Goal: Information Seeking & Learning: Learn about a topic

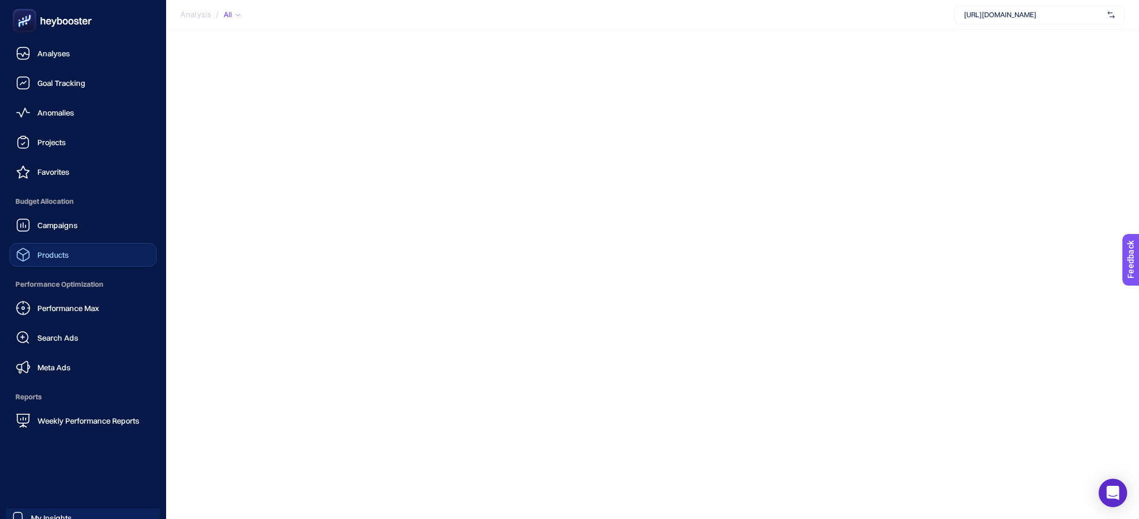
click at [43, 250] on span "Products" at bounding box center [52, 254] width 31 height 9
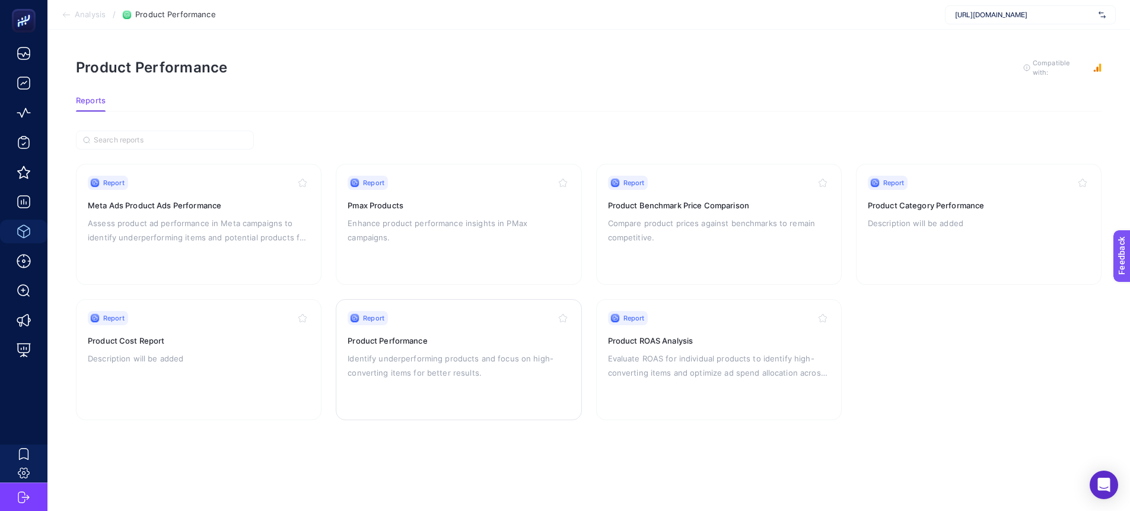
click at [397, 336] on h3 "Product Performance" at bounding box center [458, 340] width 222 height 12
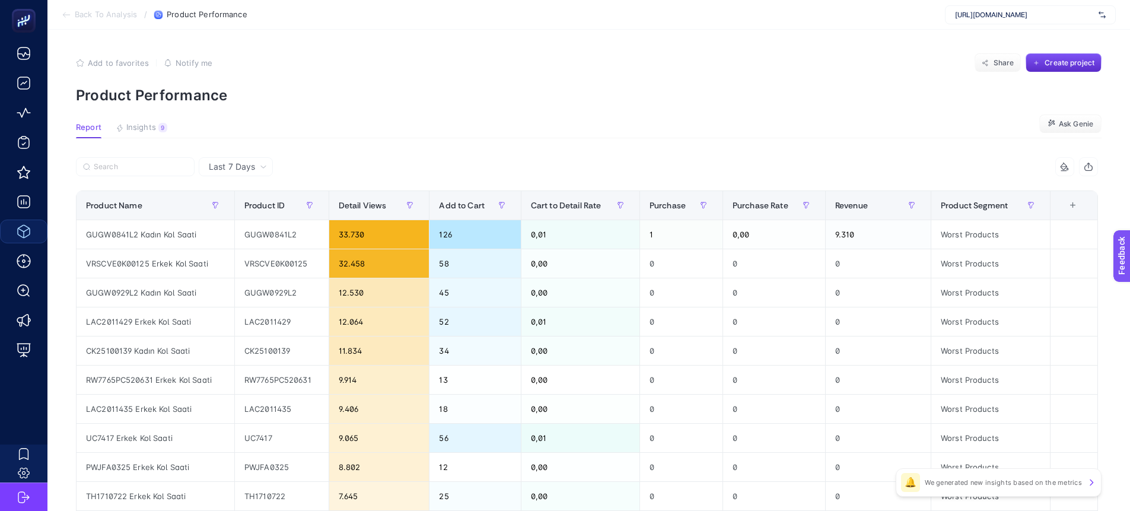
drag, startPoint x: 266, startPoint y: 175, endPoint x: 230, endPoint y: 171, distance: 36.4
click at [266, 175] on div "Last 7 Days" at bounding box center [236, 166] width 74 height 19
click at [260, 170] on icon at bounding box center [263, 166] width 7 height 7
drag, startPoint x: 231, startPoint y: 170, endPoint x: 401, endPoint y: 167, distance: 170.2
click at [231, 170] on span "Last 7 Days" at bounding box center [232, 167] width 46 height 12
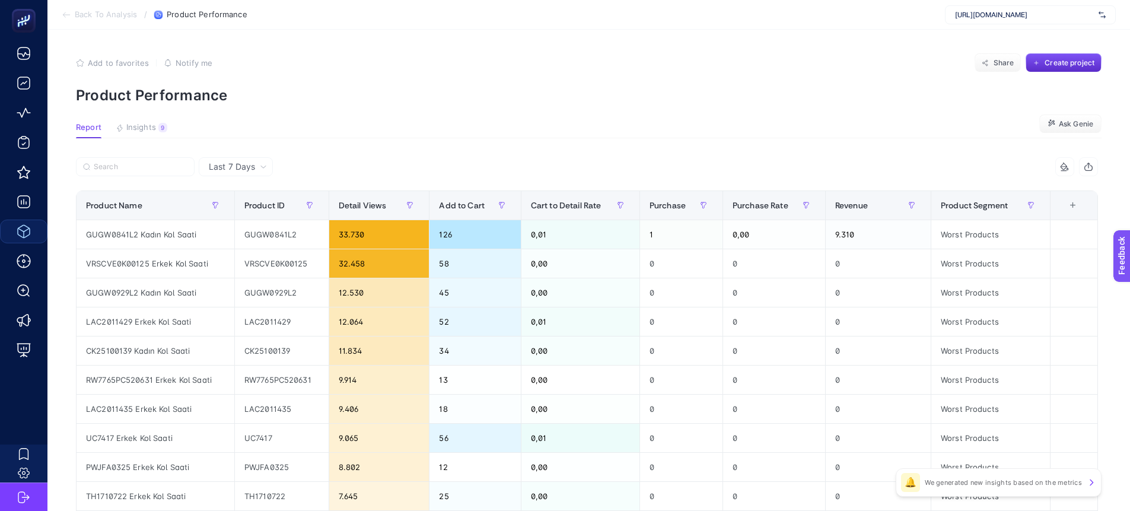
click at [400, 167] on div at bounding box center [331, 170] width 511 height 26
click at [233, 215] on li "Last 30 Days" at bounding box center [235, 212] width 67 height 21
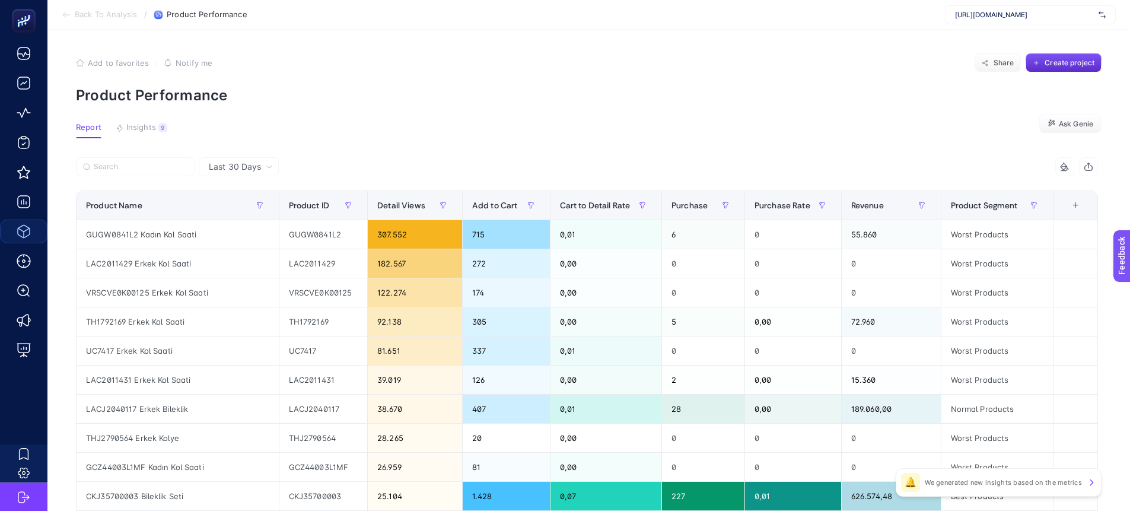
click at [251, 166] on span "Last 30 Days" at bounding box center [235, 167] width 52 height 12
click at [232, 229] on li "[DATE]" at bounding box center [238, 234] width 73 height 21
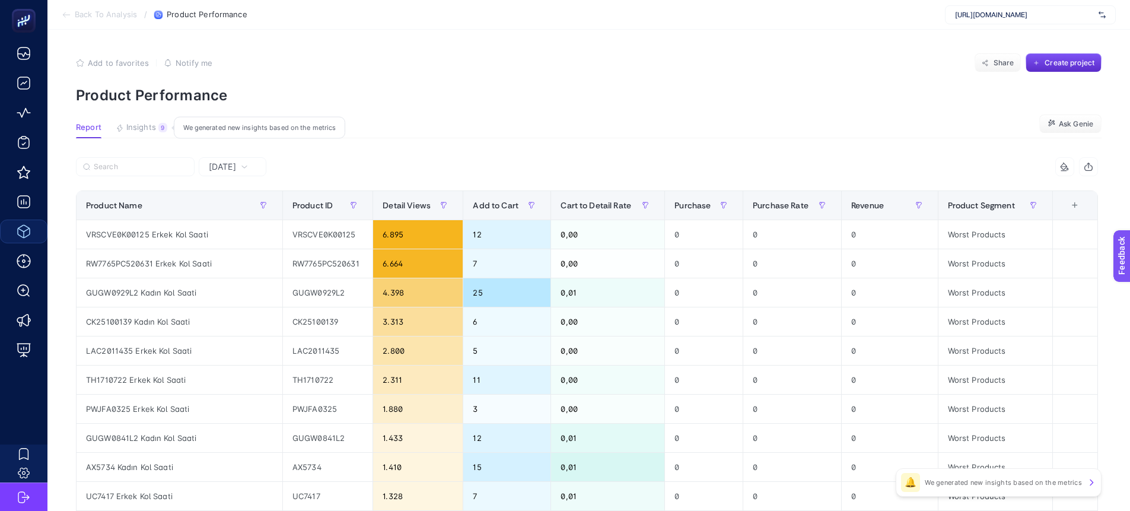
click at [142, 128] on span "Insights" at bounding box center [141, 127] width 30 height 9
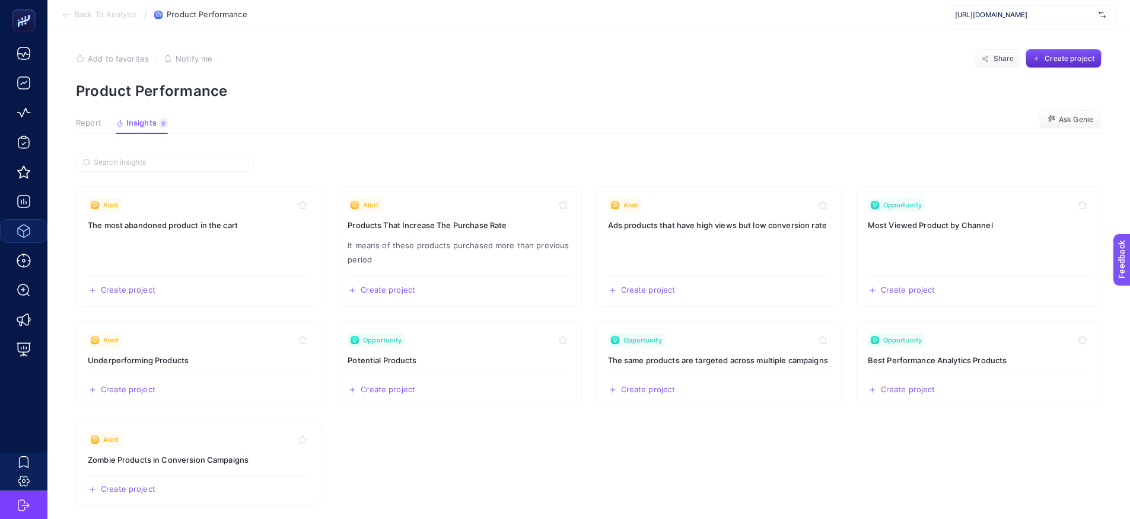
scroll to position [27, 0]
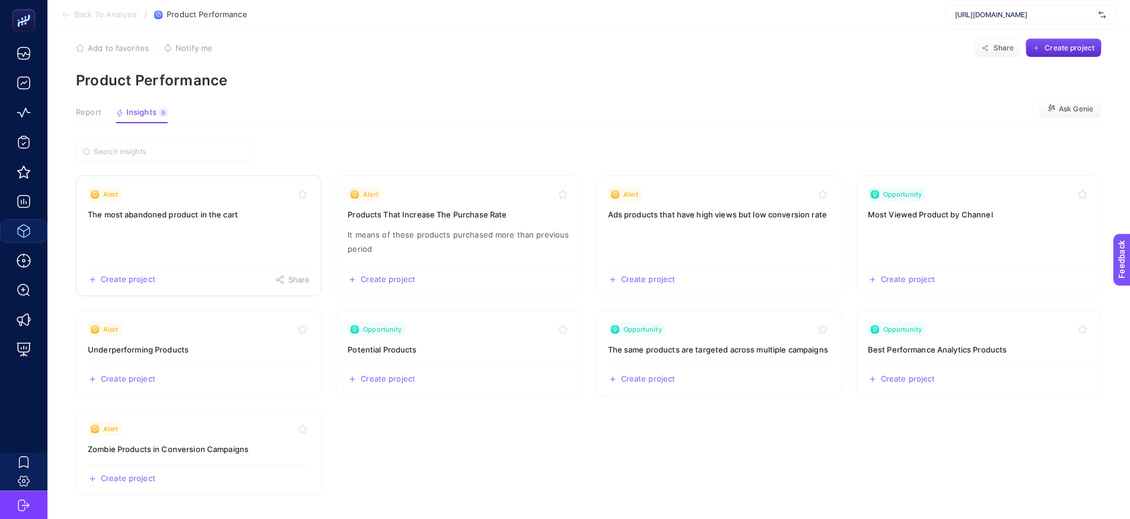
click at [166, 238] on link "Alert The most abandoned product in the cart Create project Share" at bounding box center [199, 236] width 246 height 121
